Goal: Complete application form

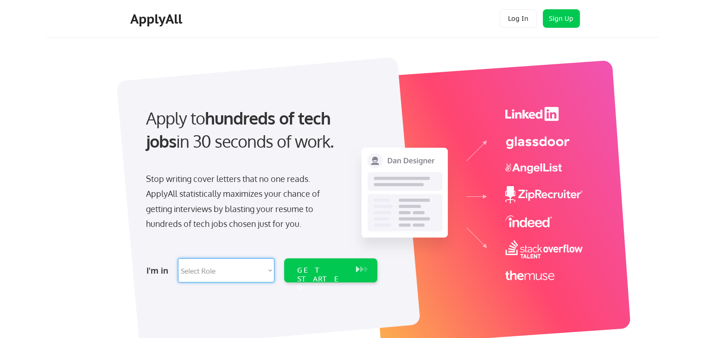
click at [241, 269] on select "Select Role Software Engineering Product Management Customer Success Sales UI/U…" at bounding box center [226, 271] width 96 height 24
select select ""engineering""
click at [178, 259] on select "Select Role Software Engineering Product Management Customer Success Sales UI/U…" at bounding box center [226, 271] width 96 height 24
select select ""engineering""
click at [308, 269] on div "GET STARTED" at bounding box center [322, 279] width 50 height 27
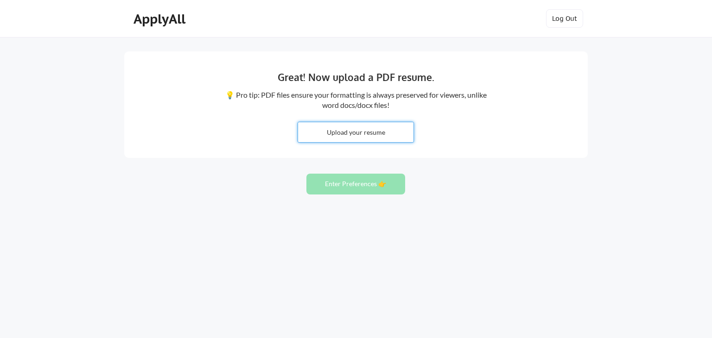
click at [367, 125] on input "file" at bounding box center [355, 132] width 115 height 20
type input "C:\fakepath\software-engineer-resume-example.pdf"
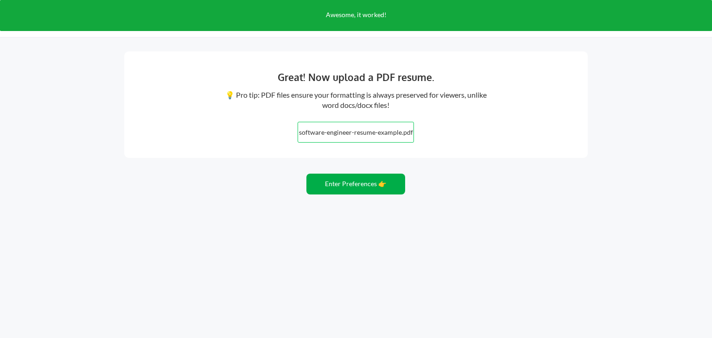
click at [347, 185] on button "Enter Preferences 👉" at bounding box center [355, 184] width 99 height 21
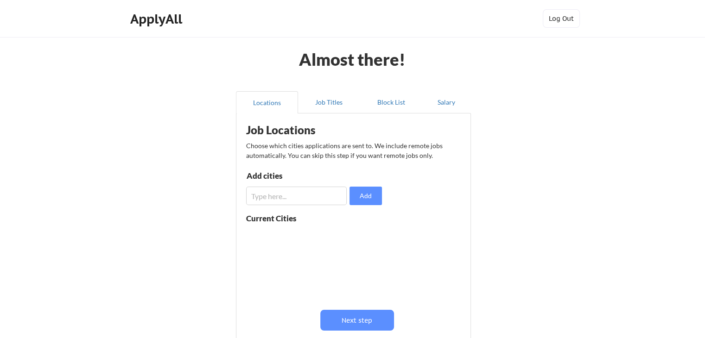
click at [308, 201] on input "input" at bounding box center [296, 196] width 101 height 19
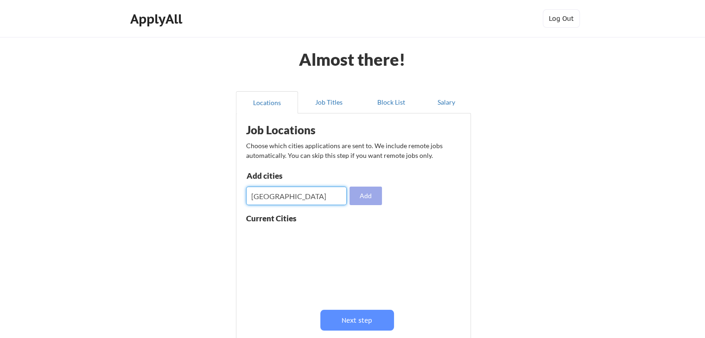
type input "bangalore"
click at [361, 199] on button "Add" at bounding box center [365, 196] width 32 height 19
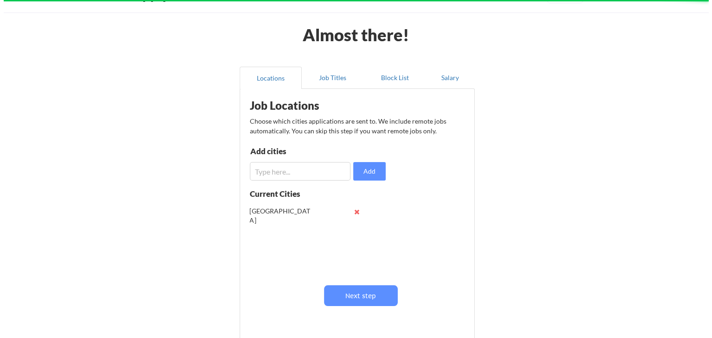
scroll to position [46, 0]
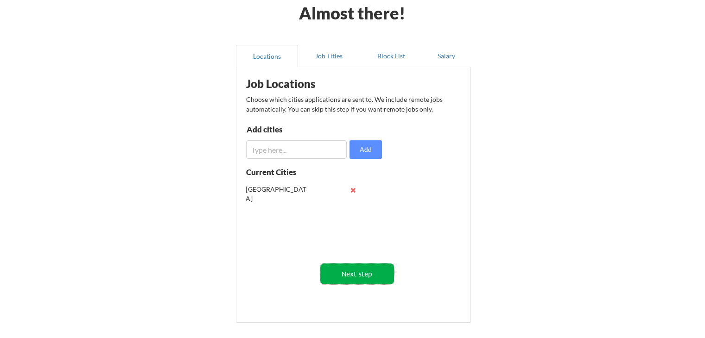
click at [354, 271] on button "Next step" at bounding box center [357, 274] width 74 height 21
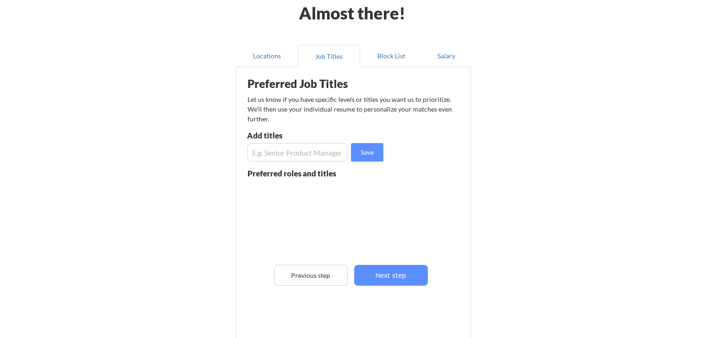
click at [307, 159] on input "input" at bounding box center [297, 152] width 101 height 19
click at [254, 152] on input "input" at bounding box center [297, 152] width 101 height 19
type input "Software Engineer"
click at [371, 153] on button "Save" at bounding box center [367, 152] width 32 height 19
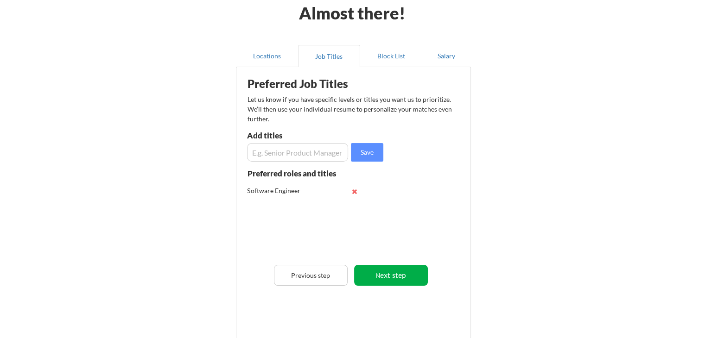
click at [395, 273] on button "Next step" at bounding box center [391, 275] width 74 height 21
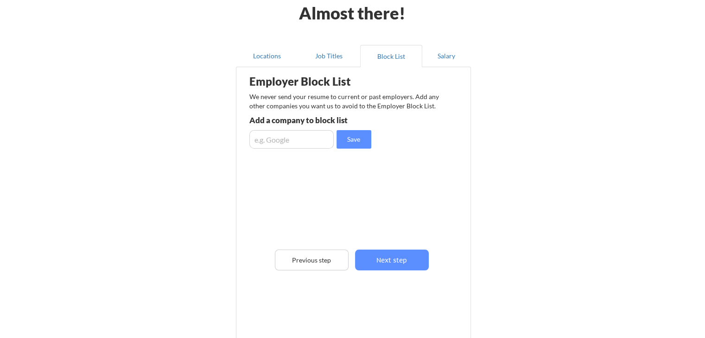
click at [314, 139] on input "input" at bounding box center [291, 139] width 84 height 19
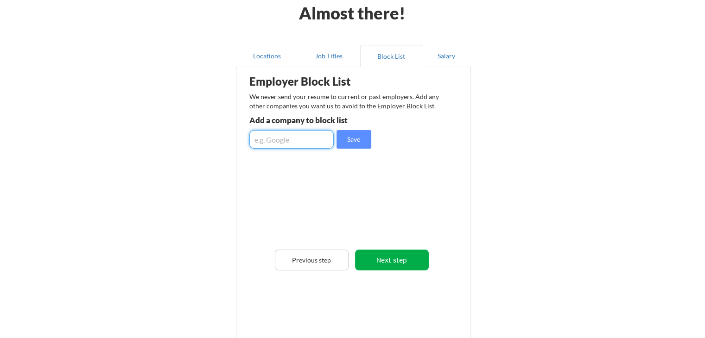
click at [402, 259] on button "Next step" at bounding box center [392, 260] width 74 height 21
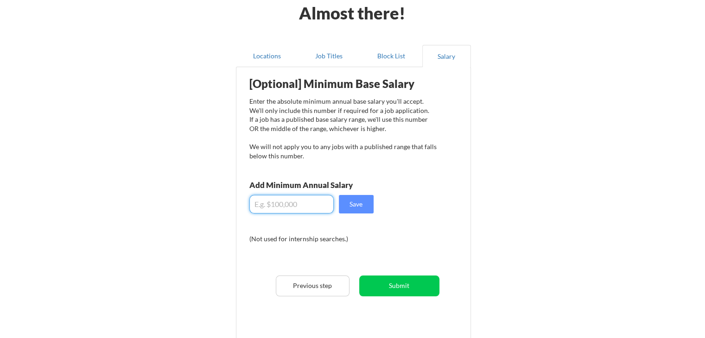
click at [265, 204] on input "input" at bounding box center [291, 204] width 84 height 19
type input "$100,000"
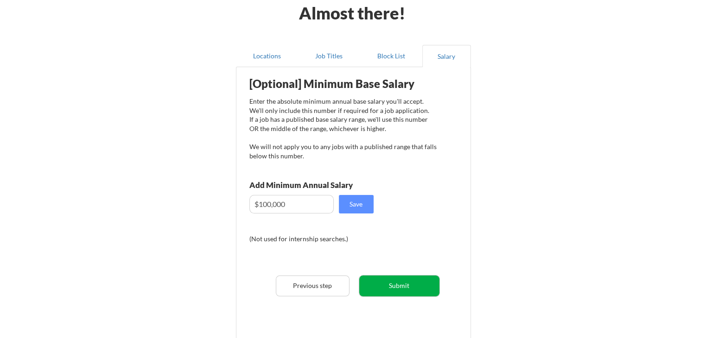
click at [400, 286] on button "Submit" at bounding box center [399, 286] width 80 height 21
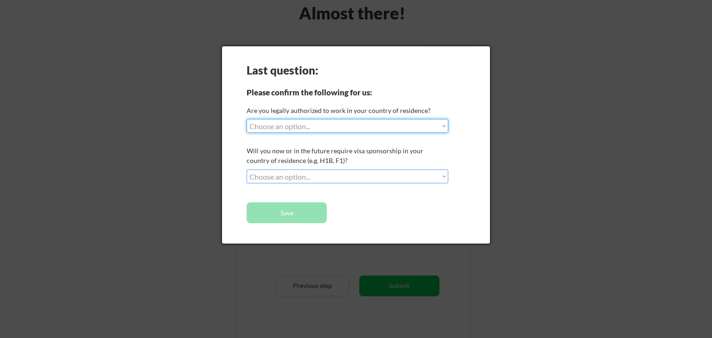
click at [393, 130] on select "Choose an option... Yes, I am a US Citizen Yes, I am a Canadian Citizen Yes, I …" at bounding box center [348, 126] width 202 height 14
select select ""yes__i_am_a_us_citizen""
click at [247, 119] on select "Choose an option... Yes, I am a US Citizen Yes, I am a Canadian Citizen Yes, I …" at bounding box center [348, 126] width 202 height 14
click at [335, 177] on select "Choose an option... No, I will not need sponsorship Yes, I will need sponsorship" at bounding box center [348, 177] width 202 height 14
select select ""no__i_will_not_need_sponsorship""
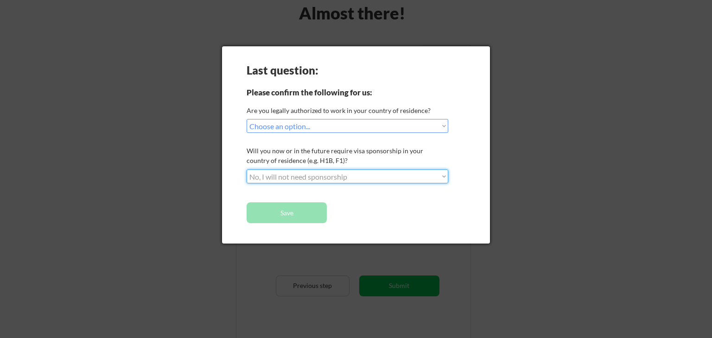
click at [247, 170] on select "Choose an option... No, I will not need sponsorship Yes, I will need sponsorship" at bounding box center [348, 177] width 202 height 14
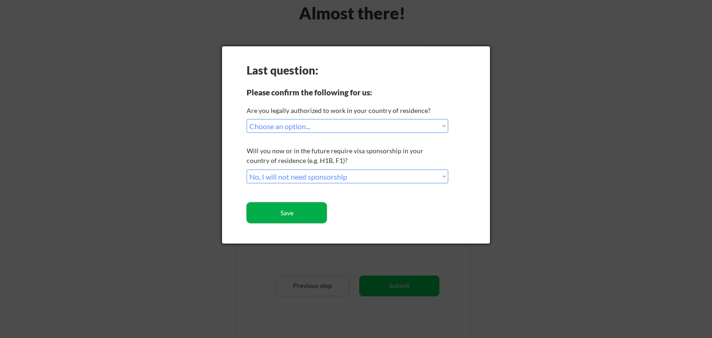
click at [311, 209] on button "Save" at bounding box center [287, 212] width 80 height 21
